Goal: Task Accomplishment & Management: Manage account settings

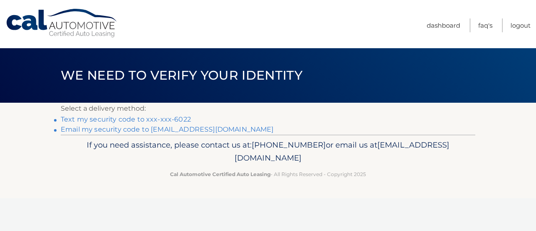
click at [124, 119] on link "Text my security code to xxx-xxx-6022" at bounding box center [126, 119] width 130 height 8
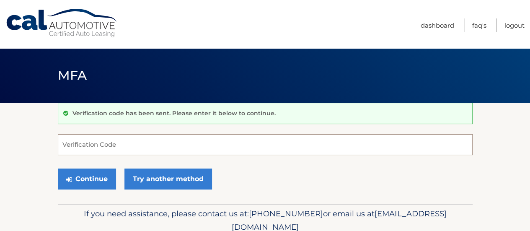
click at [132, 143] on input "Verification Code" at bounding box center [265, 144] width 415 height 21
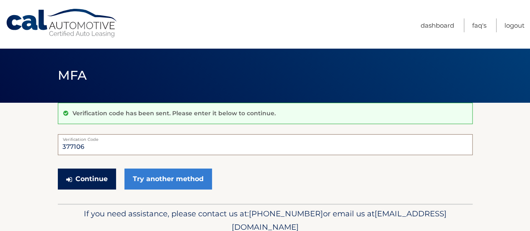
type input "377106"
click at [92, 176] on button "Continue" at bounding box center [87, 178] width 58 height 21
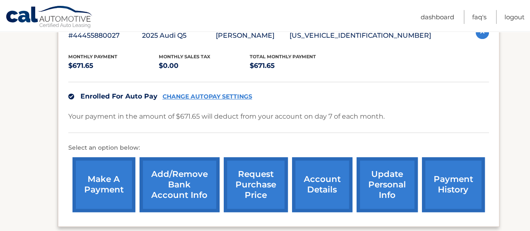
scroll to position [163, 0]
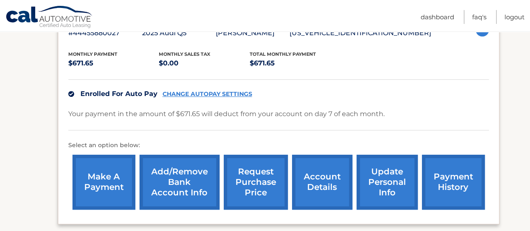
click at [315, 180] on link "account details" at bounding box center [322, 181] width 60 height 55
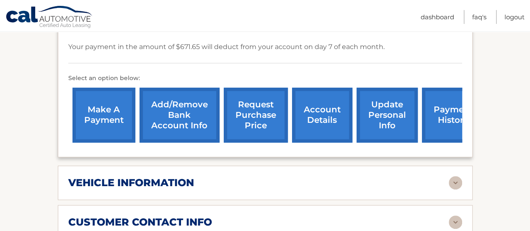
scroll to position [242, 0]
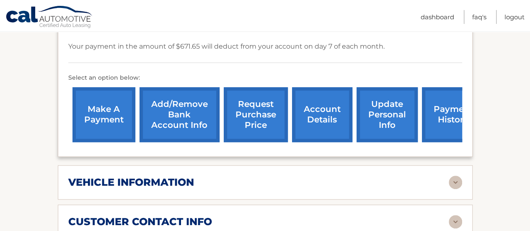
click at [448, 116] on link "payment history" at bounding box center [453, 114] width 63 height 55
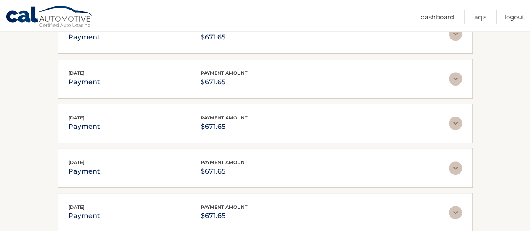
scroll to position [191, 0]
click at [454, 164] on img at bounding box center [454, 167] width 13 height 13
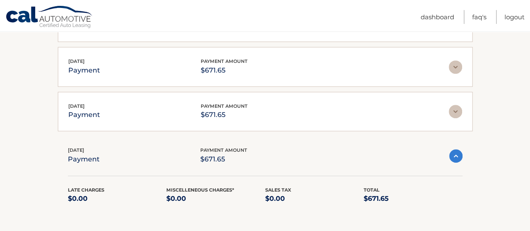
scroll to position [203, 0]
click at [457, 108] on img at bounding box center [454, 110] width 13 height 13
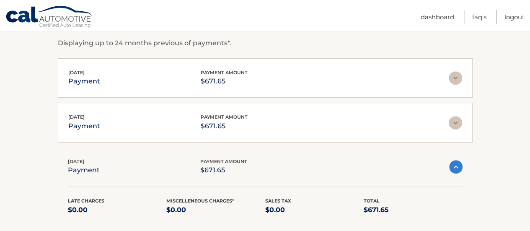
scroll to position [144, 0]
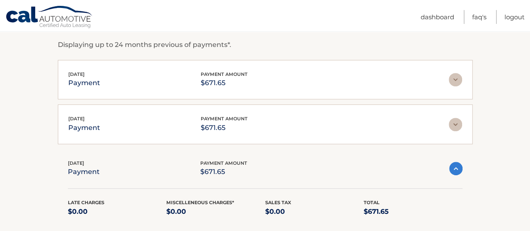
click at [454, 123] on img at bounding box center [454, 124] width 13 height 13
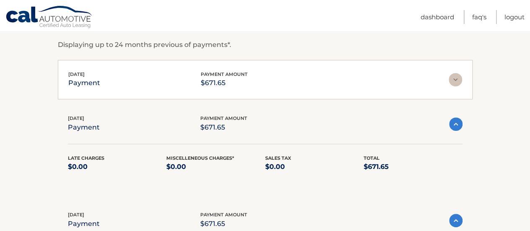
click at [455, 78] on img at bounding box center [454, 79] width 13 height 13
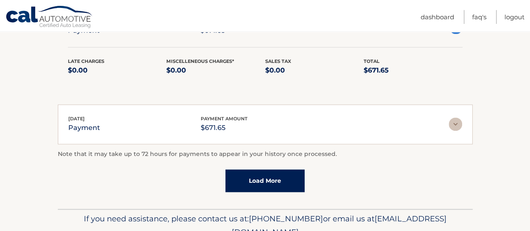
scroll to position [524, 0]
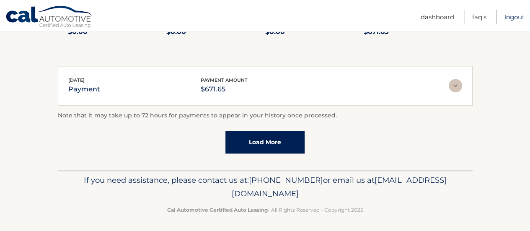
click at [511, 17] on link "Logout" at bounding box center [514, 17] width 20 height 14
